Goal: Task Accomplishment & Management: Complete application form

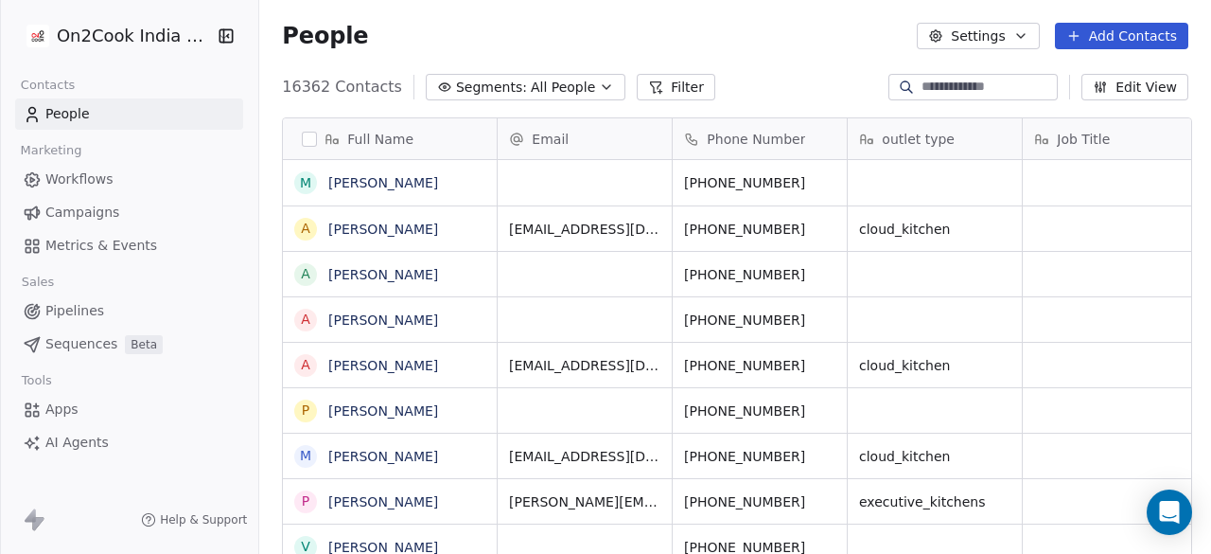
scroll to position [472, 941]
click at [1101, 40] on button "Add Contacts" at bounding box center [1121, 36] width 133 height 26
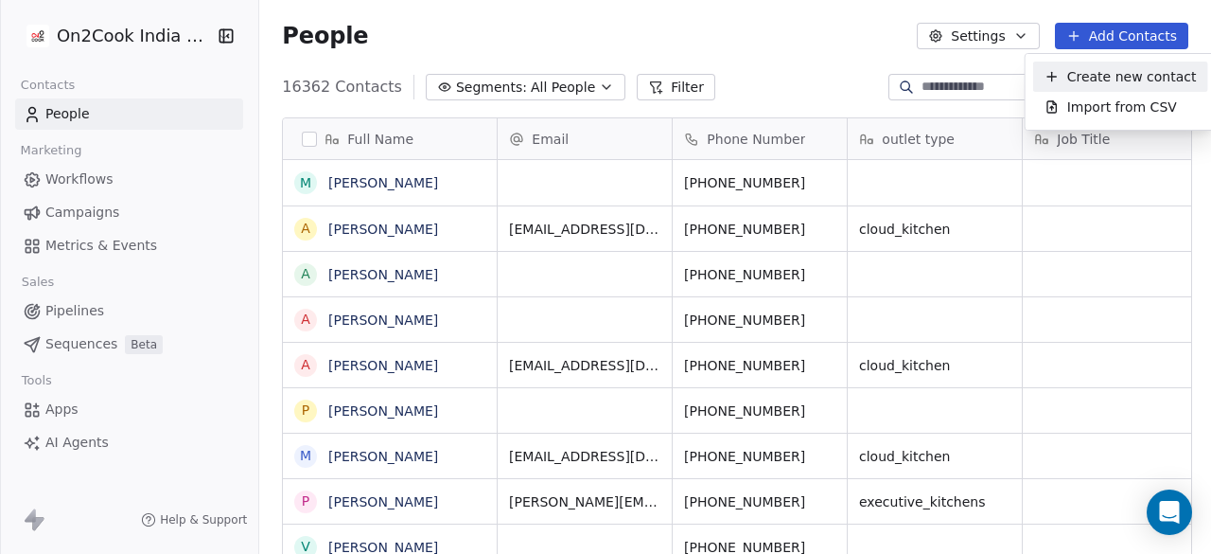
click at [1102, 70] on span "Create new contact" at bounding box center [1132, 77] width 130 height 20
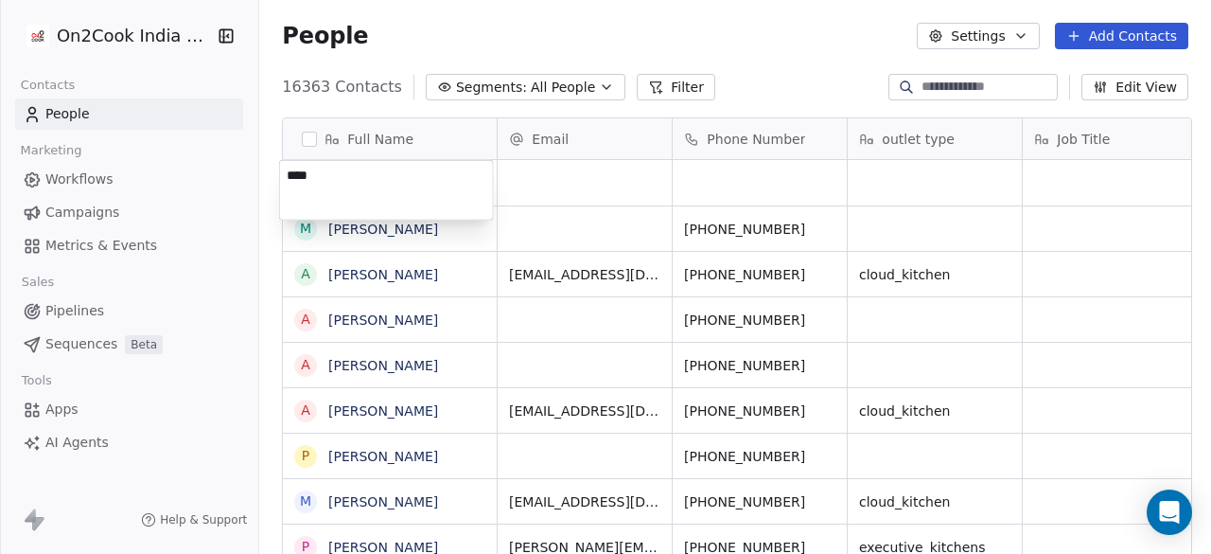
type textarea "*****"
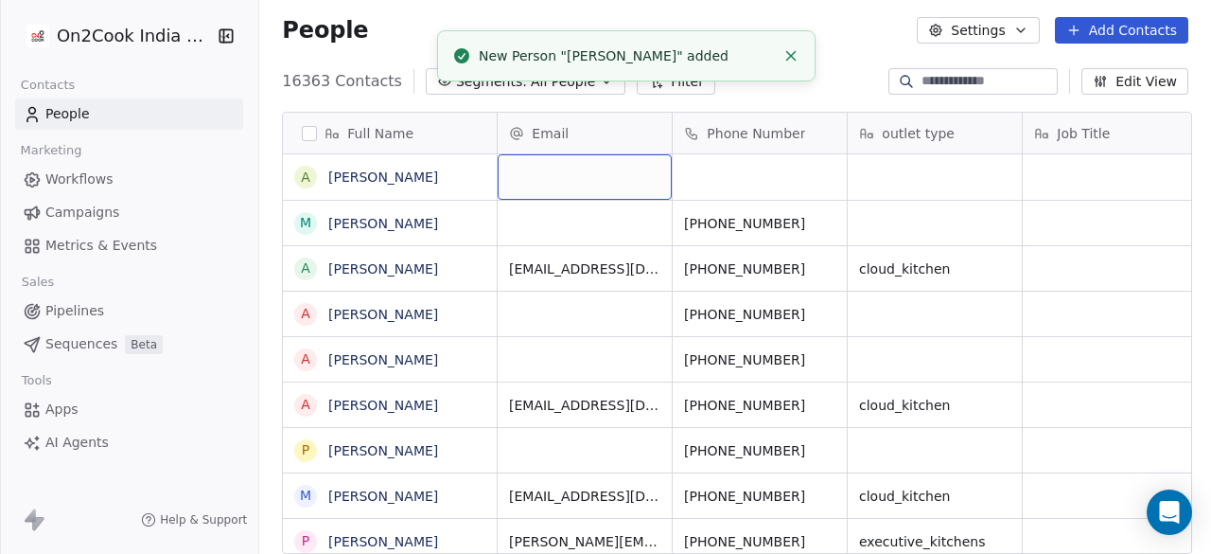
click at [577, 177] on div "grid" at bounding box center [585, 176] width 174 height 45
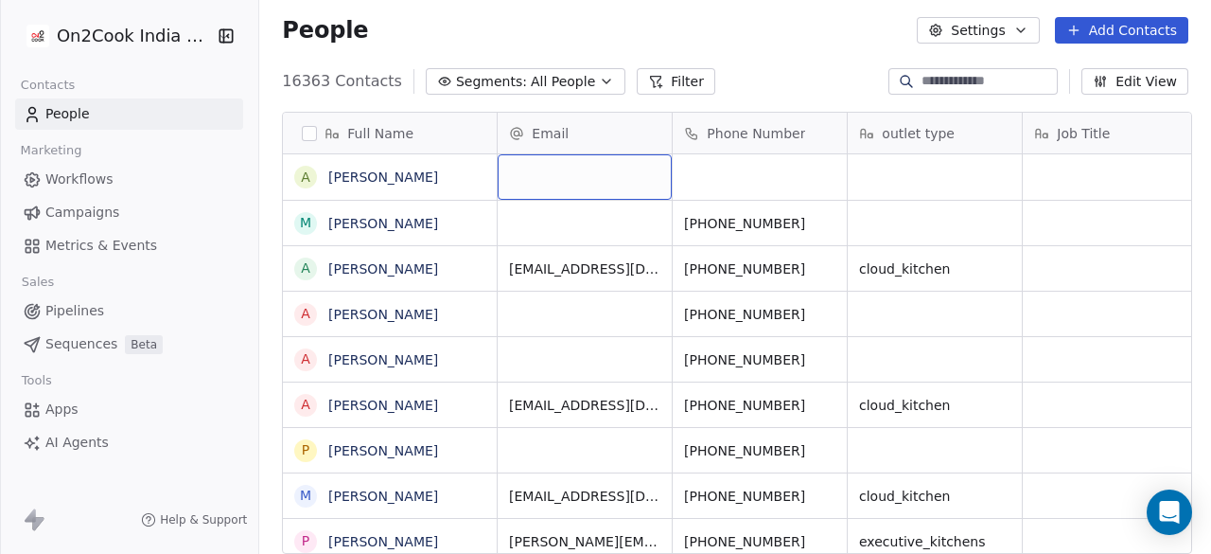
click at [577, 177] on div "grid" at bounding box center [585, 176] width 174 height 45
type input "**********"
click at [729, 169] on html "On2Cook India Pvt. Ltd. Contacts People Marketing Workflows Campaigns Metrics &…" at bounding box center [605, 277] width 1211 height 554
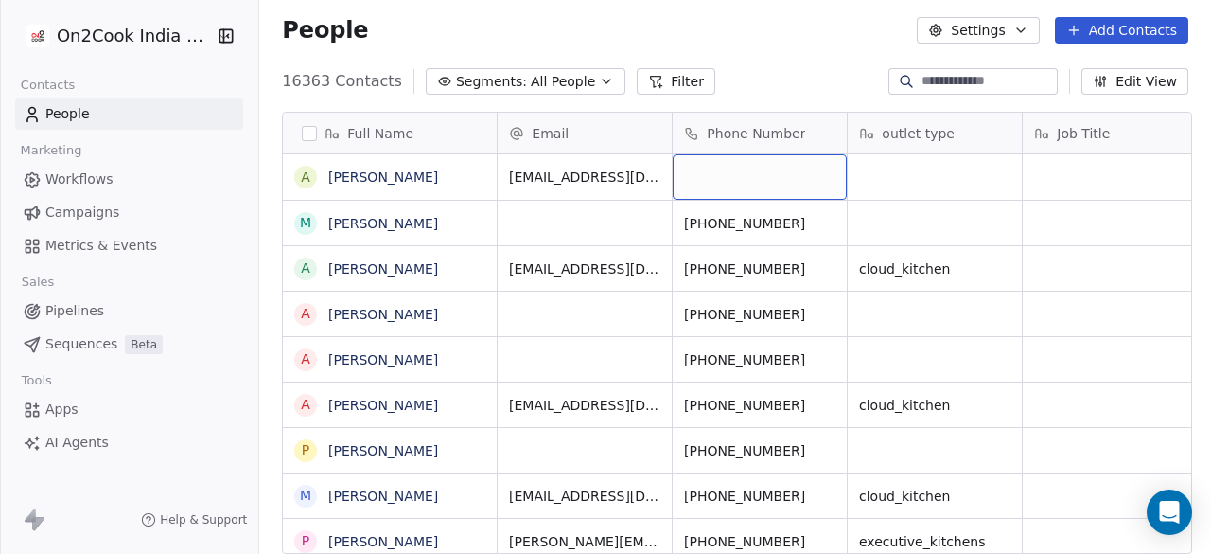
click at [729, 169] on div "grid" at bounding box center [760, 176] width 174 height 45
type input "**********"
click at [933, 171] on html "On2Cook India Pvt. Ltd. Contacts People Marketing Workflows Campaigns Metrics &…" at bounding box center [605, 277] width 1211 height 554
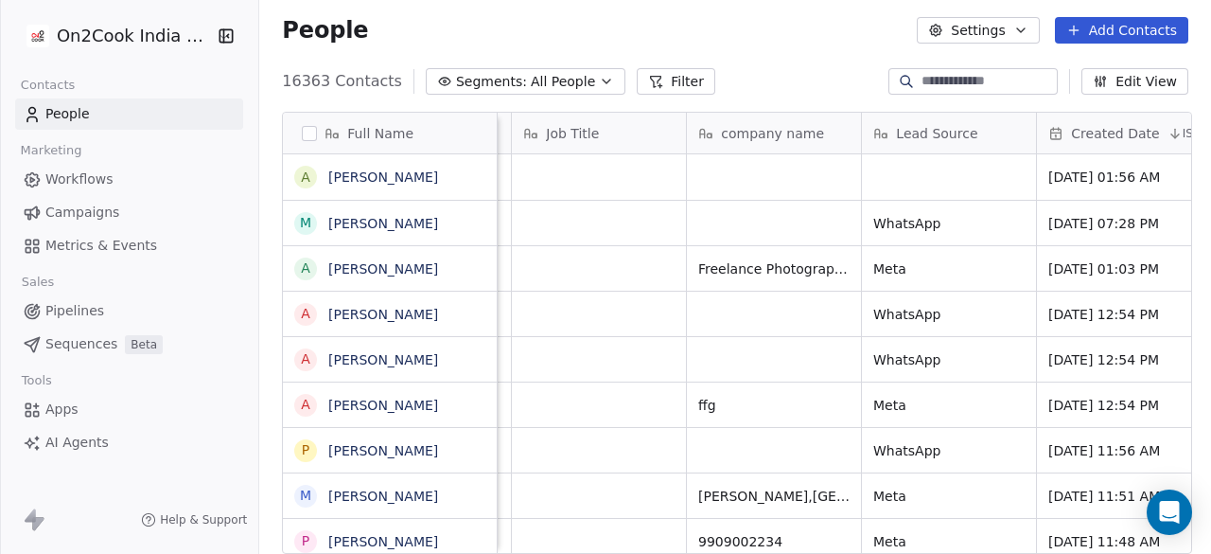
scroll to position [0, 512]
click at [933, 171] on div "grid" at bounding box center [948, 176] width 174 height 45
type textarea "*******"
click at [784, 200] on html "On2Cook India Pvt. Ltd. Contacts People Marketing Workflows Campaigns Metrics &…" at bounding box center [605, 277] width 1211 height 554
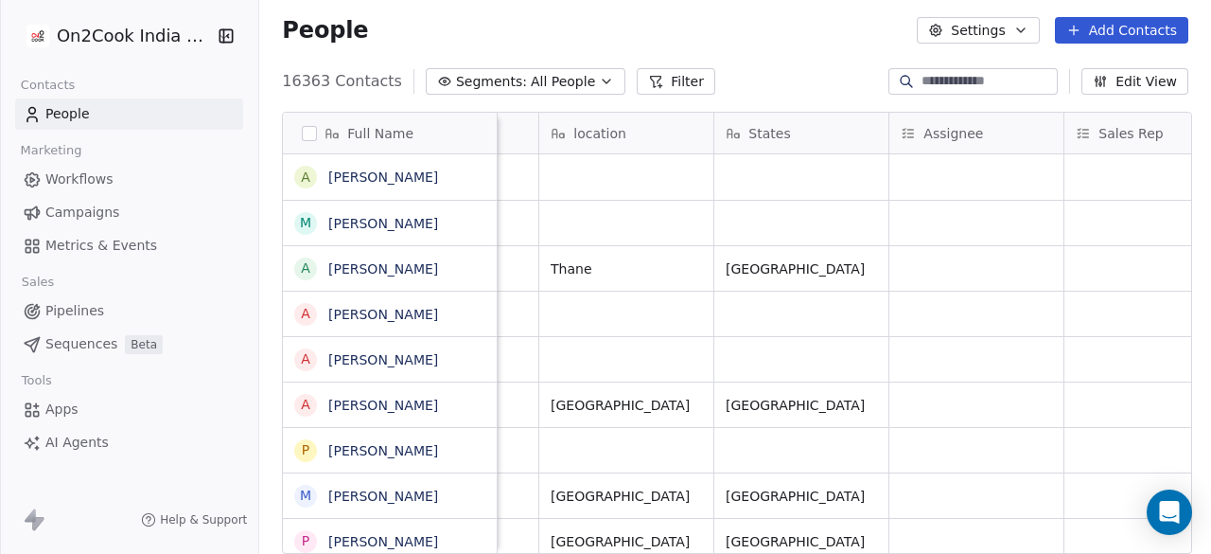
scroll to position [0, 1535]
click at [962, 167] on div "grid" at bounding box center [976, 176] width 174 height 45
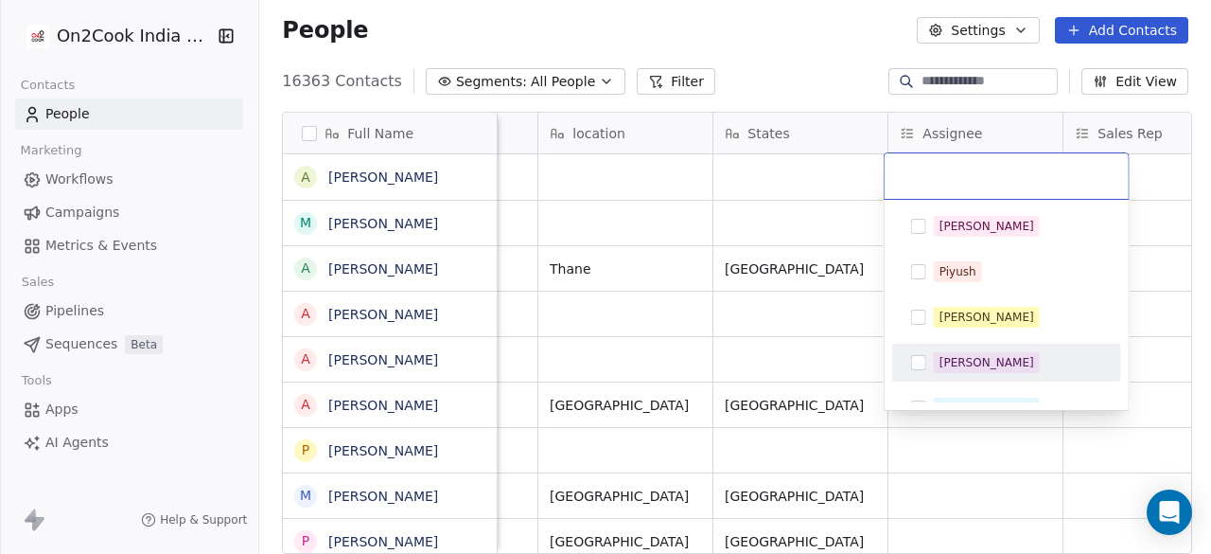
click at [945, 364] on div "[PERSON_NAME]" at bounding box center [987, 362] width 95 height 17
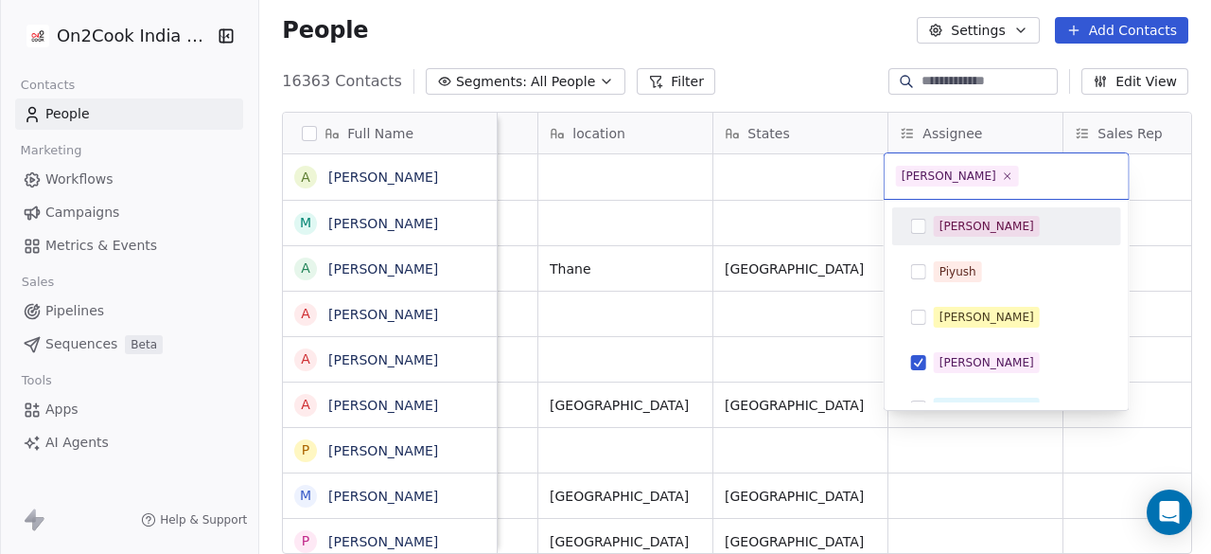
click at [1158, 180] on html "On2Cook India Pvt. Ltd. Contacts People Marketing Workflows Campaigns Metrics &…" at bounding box center [605, 277] width 1211 height 554
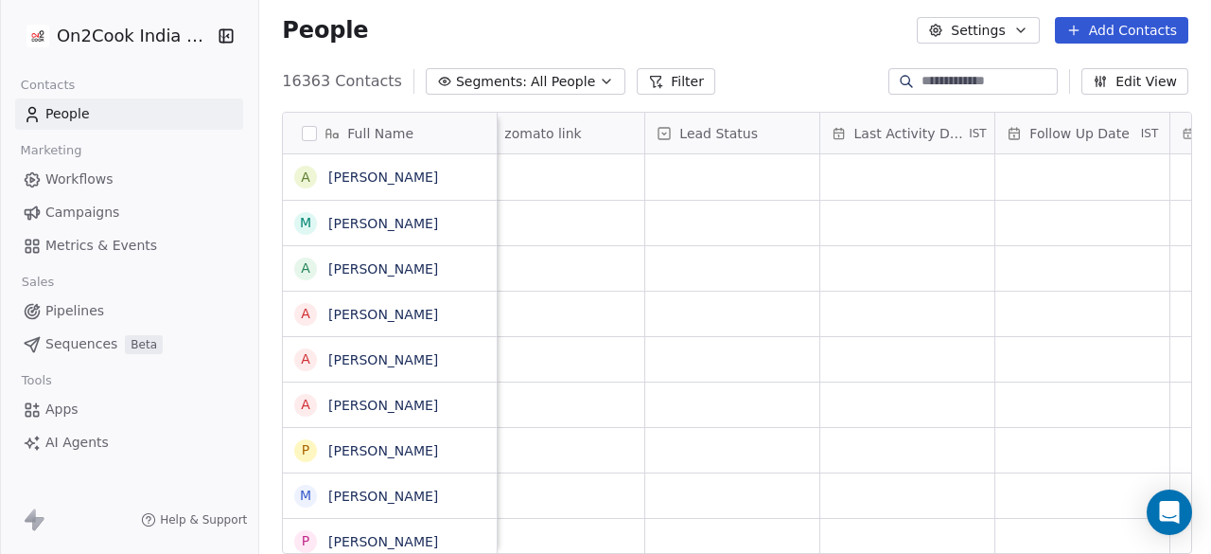
scroll to position [0, 2479]
click at [710, 173] on div "grid" at bounding box center [731, 176] width 174 height 45
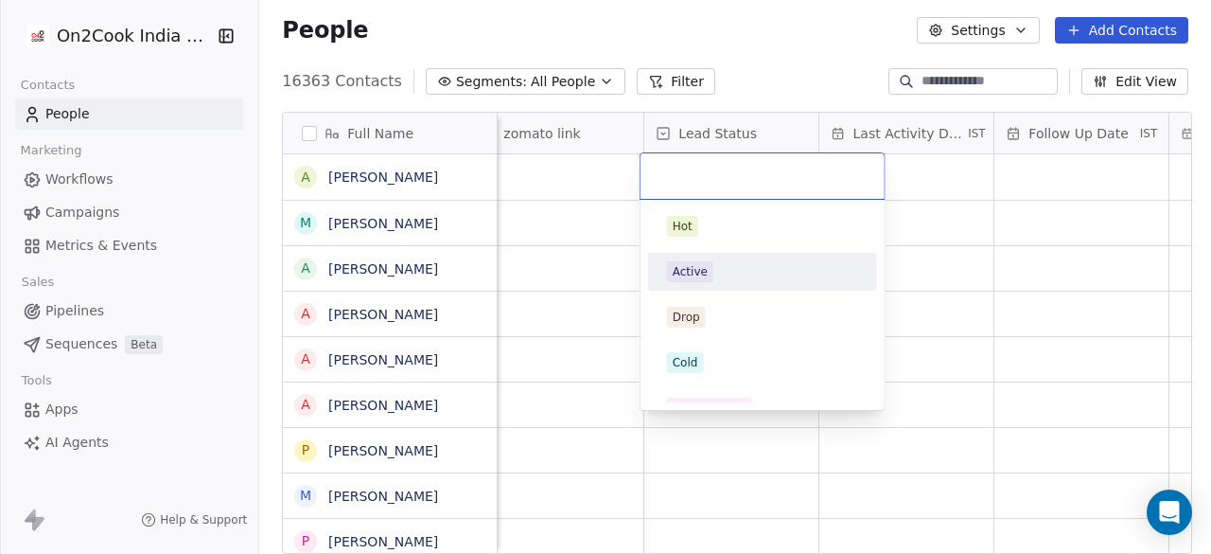
click at [707, 275] on span "Active" at bounding box center [690, 271] width 46 height 21
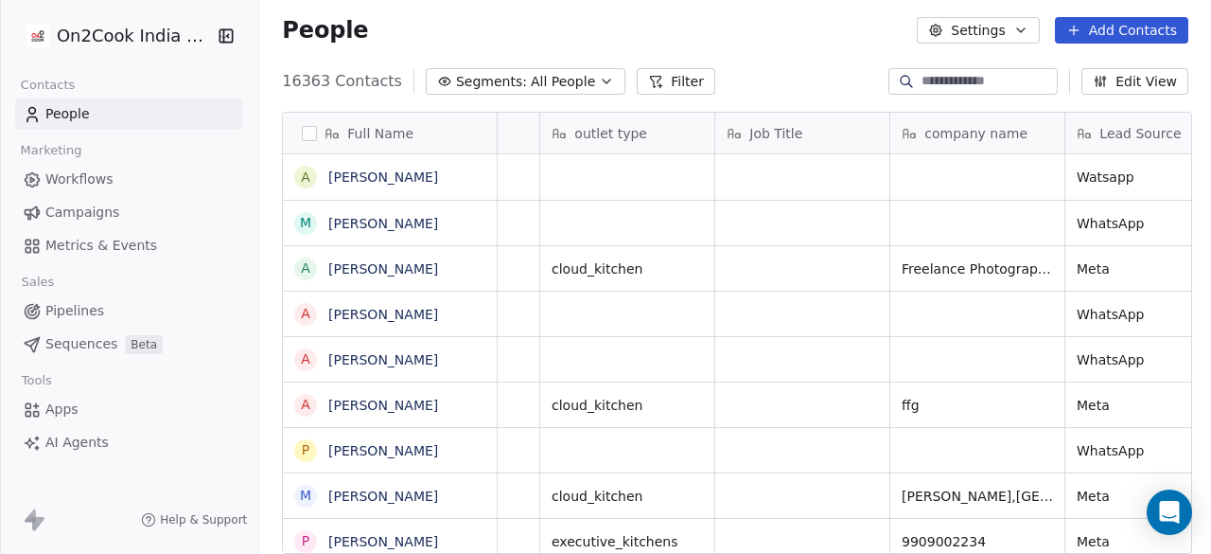
scroll to position [0, 0]
